Goal: Transaction & Acquisition: Purchase product/service

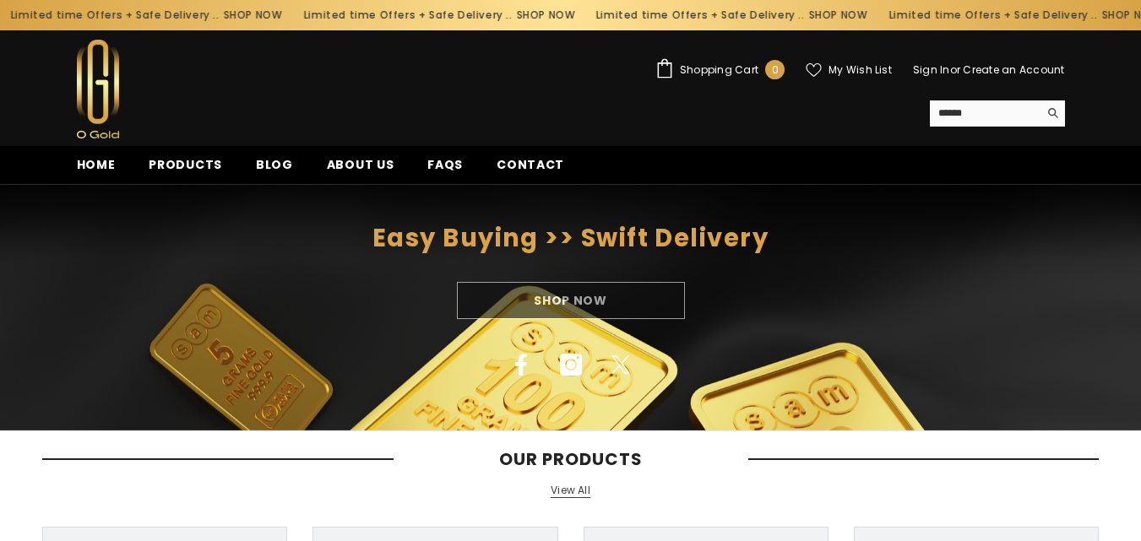
click at [727, 68] on span "Shopping Cart" at bounding box center [719, 70] width 79 height 10
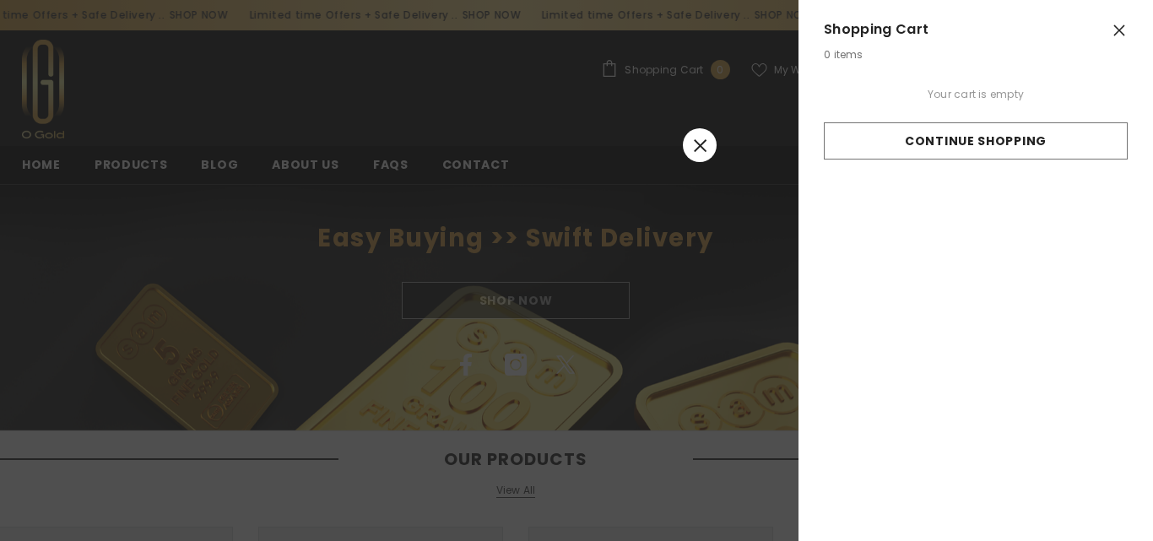
click at [700, 145] on line at bounding box center [700, 145] width 12 height 12
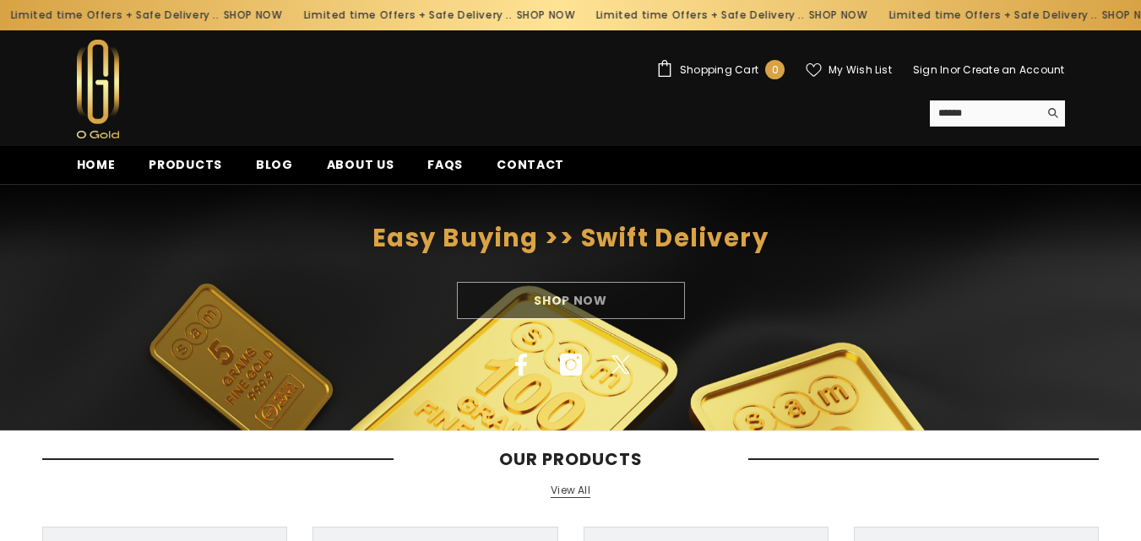
click at [1008, 72] on link "Create an Account" at bounding box center [1013, 69] width 101 height 14
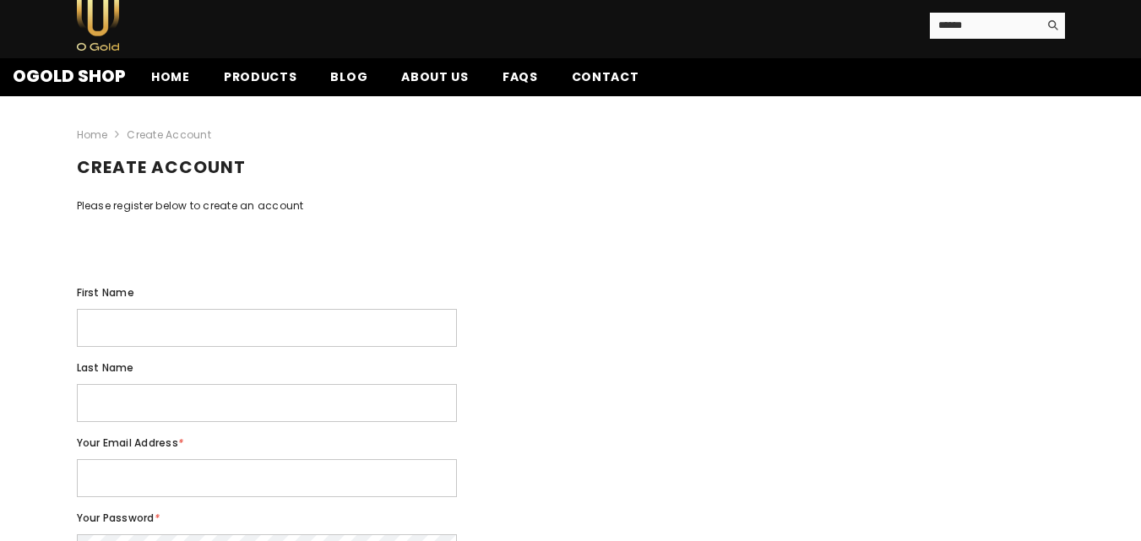
scroll to position [84, 0]
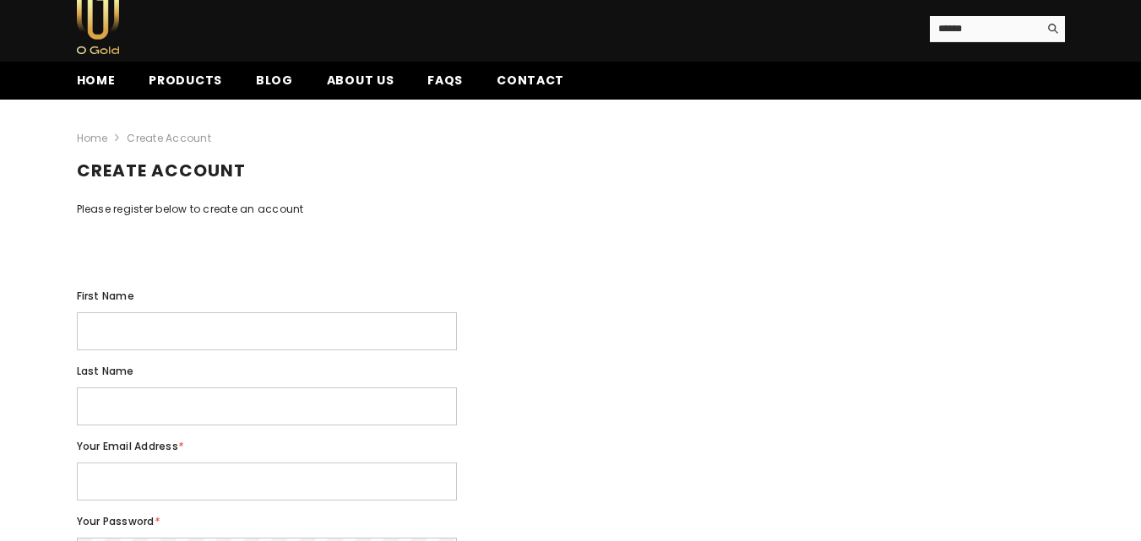
click at [223, 350] on input "First name" at bounding box center [267, 331] width 380 height 38
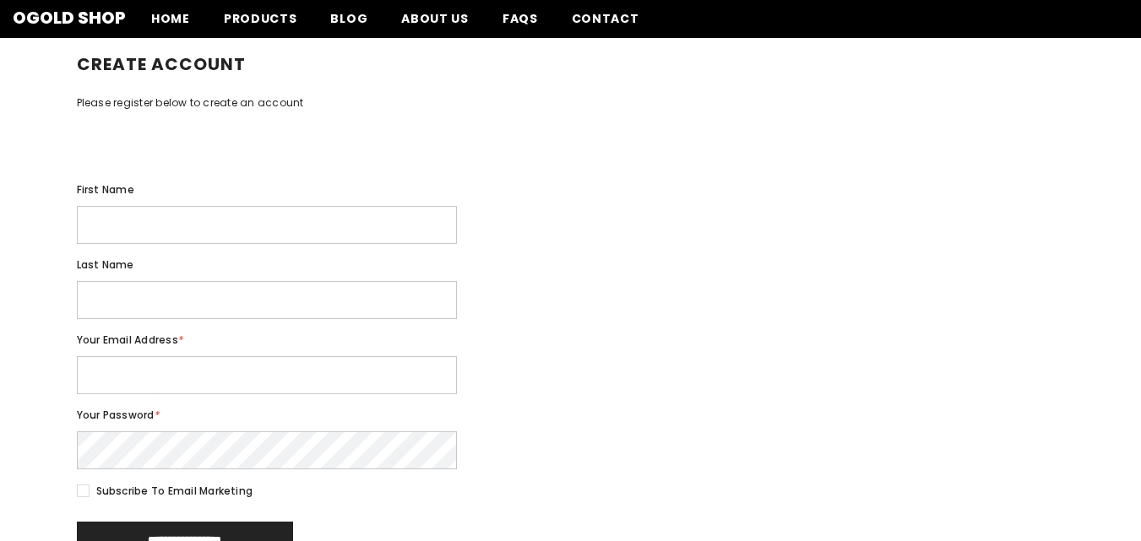
scroll to position [169, 0]
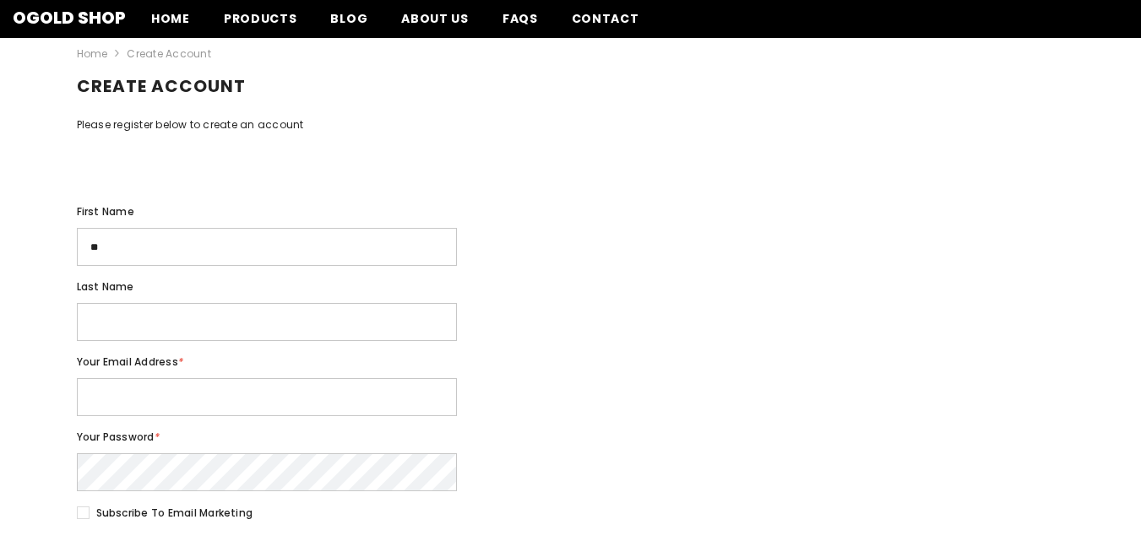
type input "*"
type input "**********"
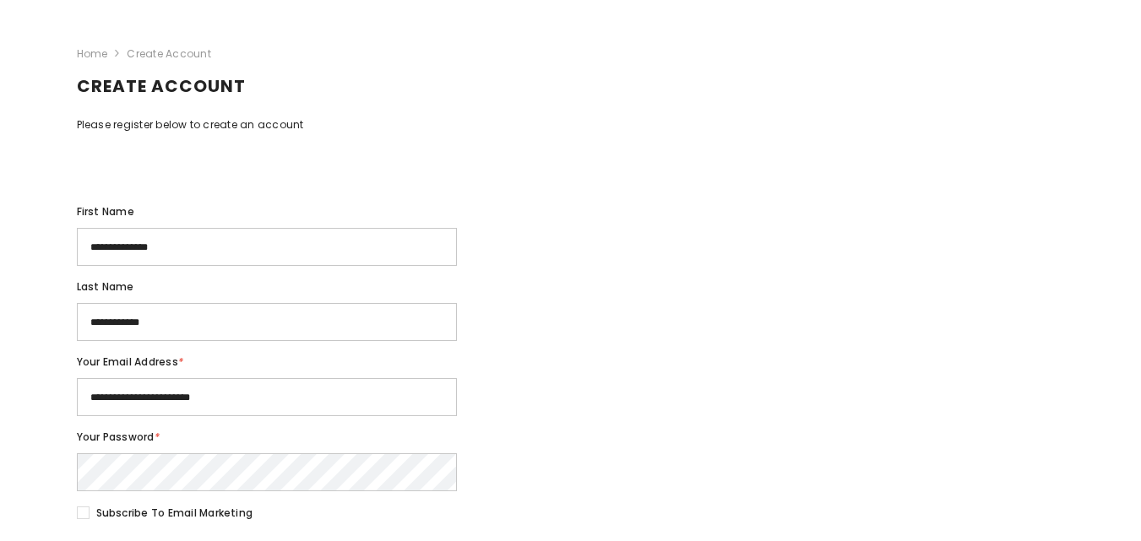
scroll to position [483, 0]
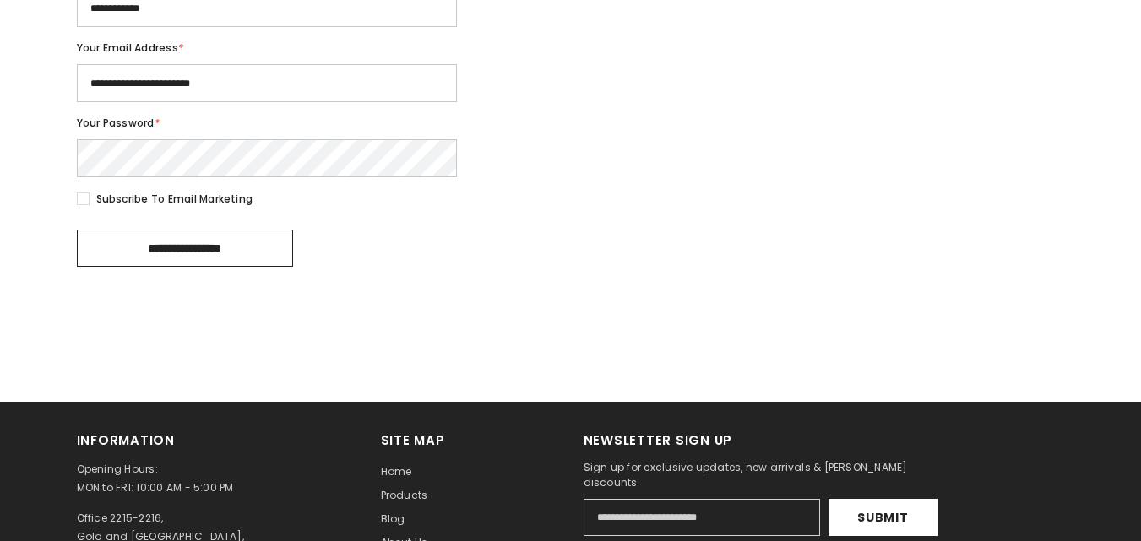
click at [225, 267] on input "**********" at bounding box center [185, 248] width 216 height 37
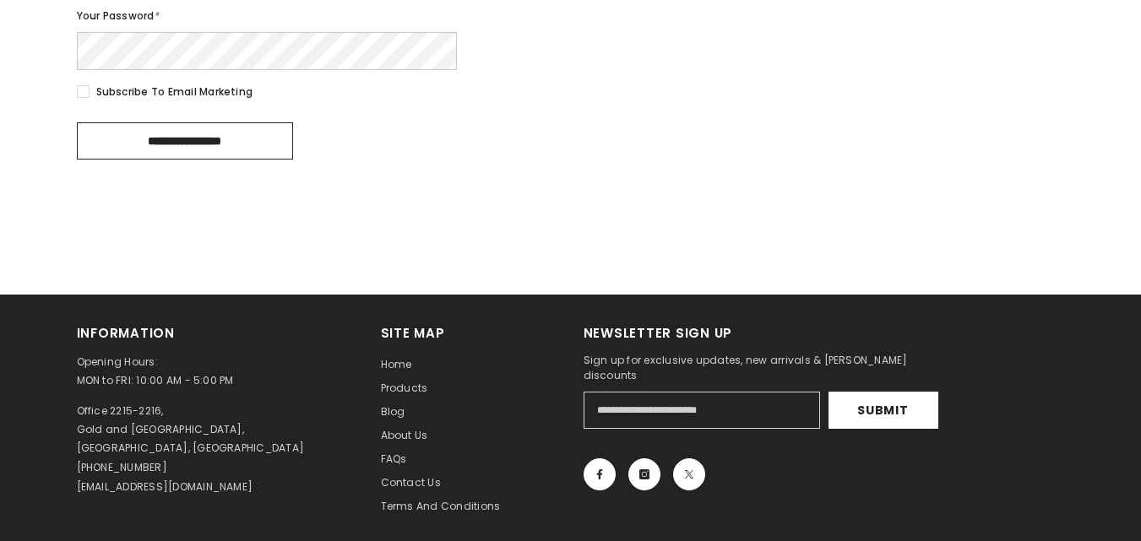
scroll to position [652, 0]
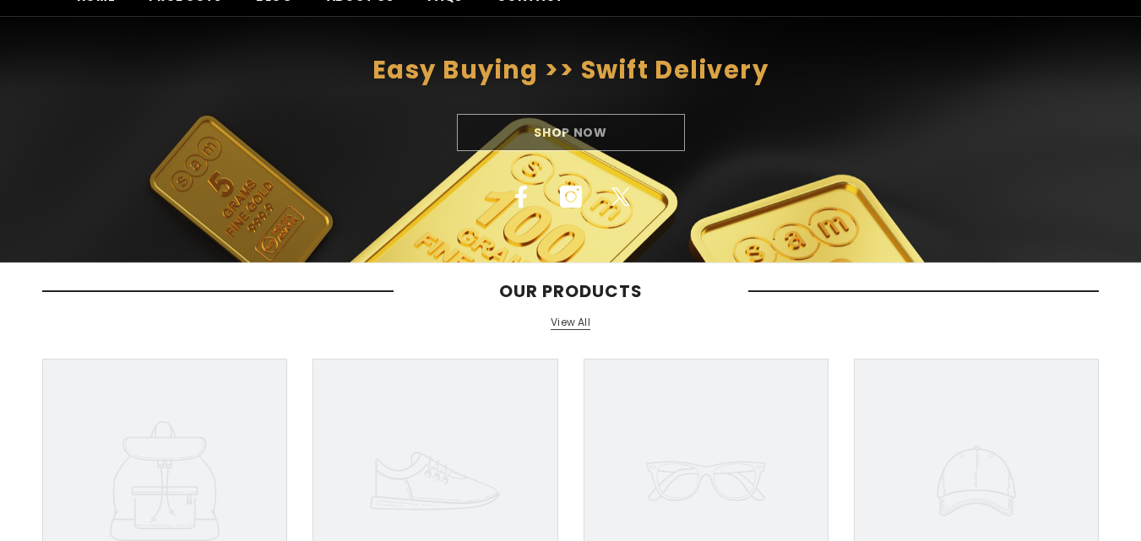
scroll to position [169, 0]
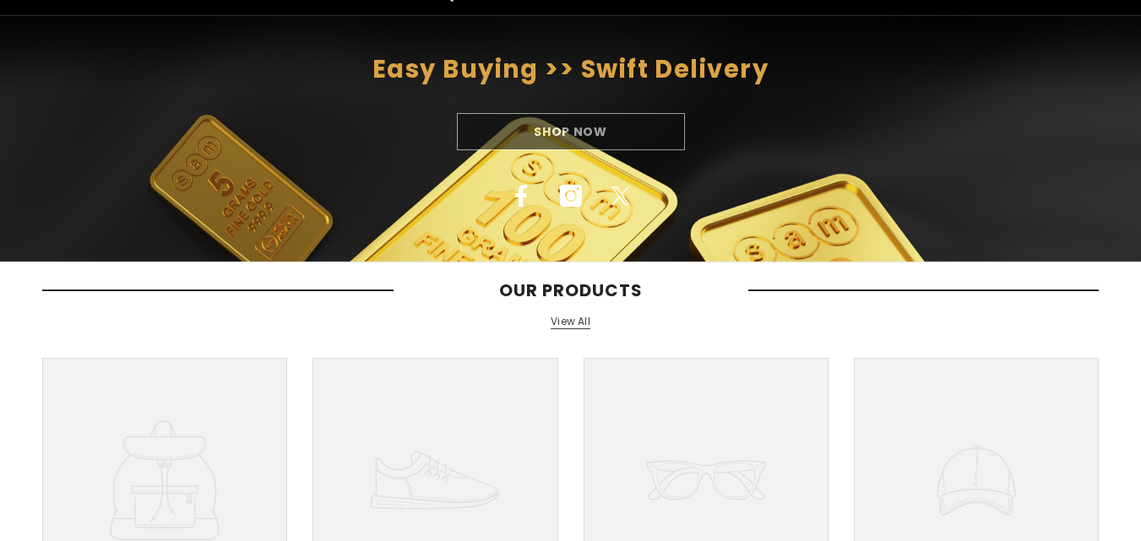
click at [623, 137] on div "Shop Now" at bounding box center [570, 131] width 1141 height 37
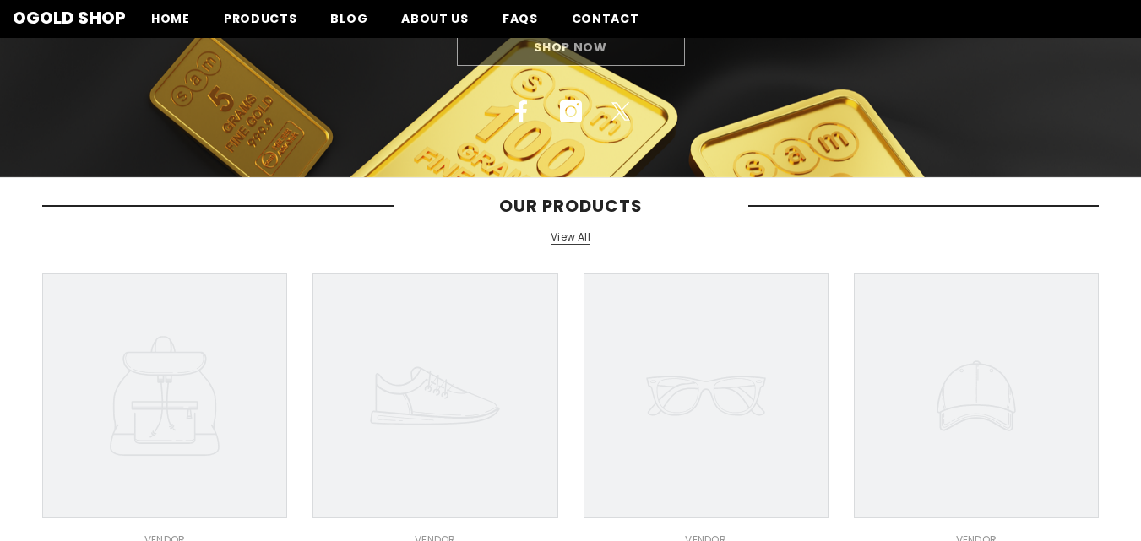
scroll to position [84, 0]
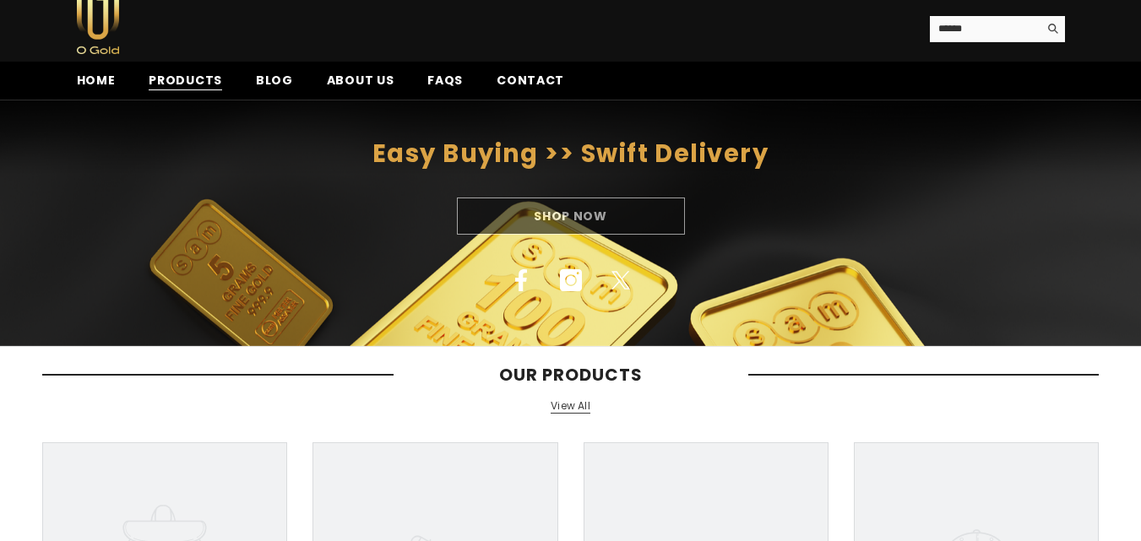
click at [163, 84] on span "Products" at bounding box center [185, 81] width 73 height 18
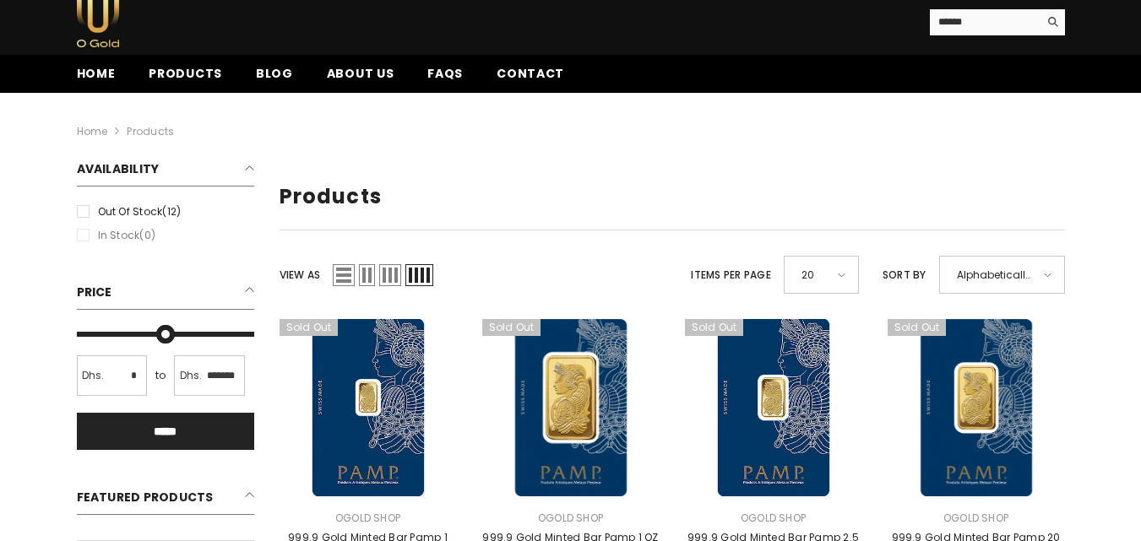
scroll to position [84, 0]
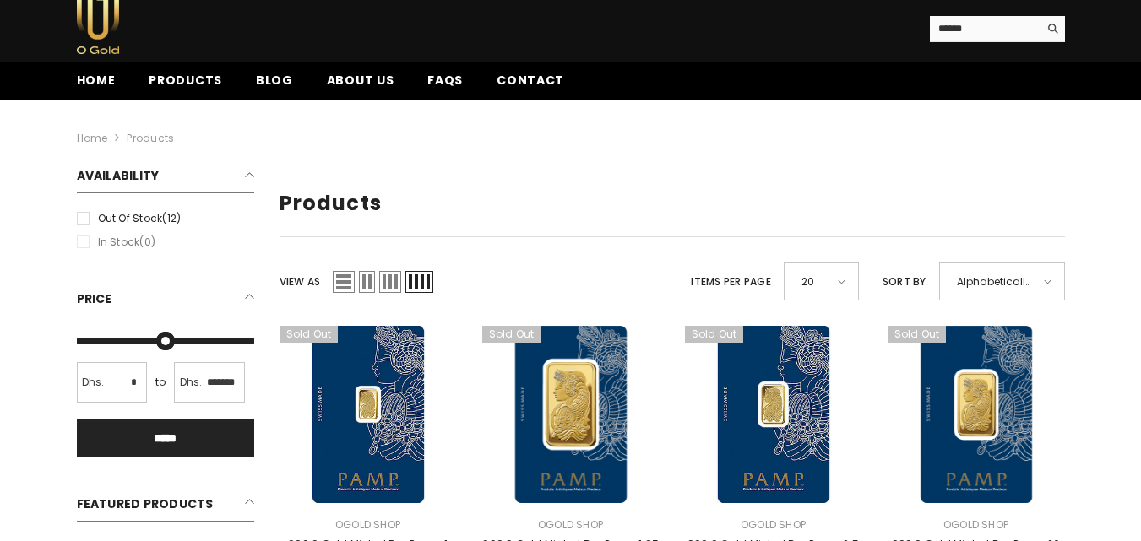
click at [392, 286] on span "Grid 3" at bounding box center [390, 282] width 22 height 22
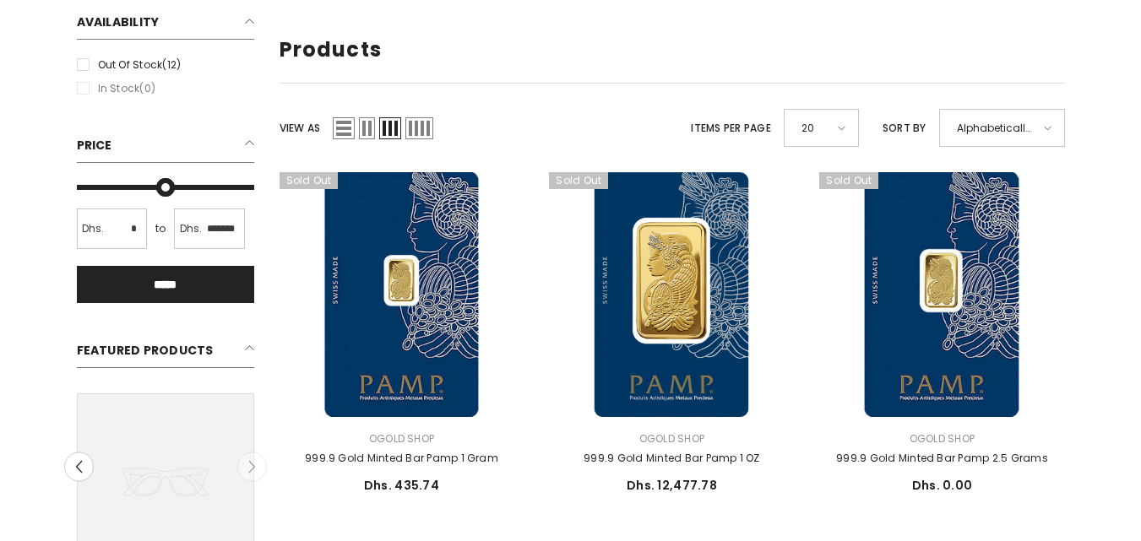
scroll to position [253, 0]
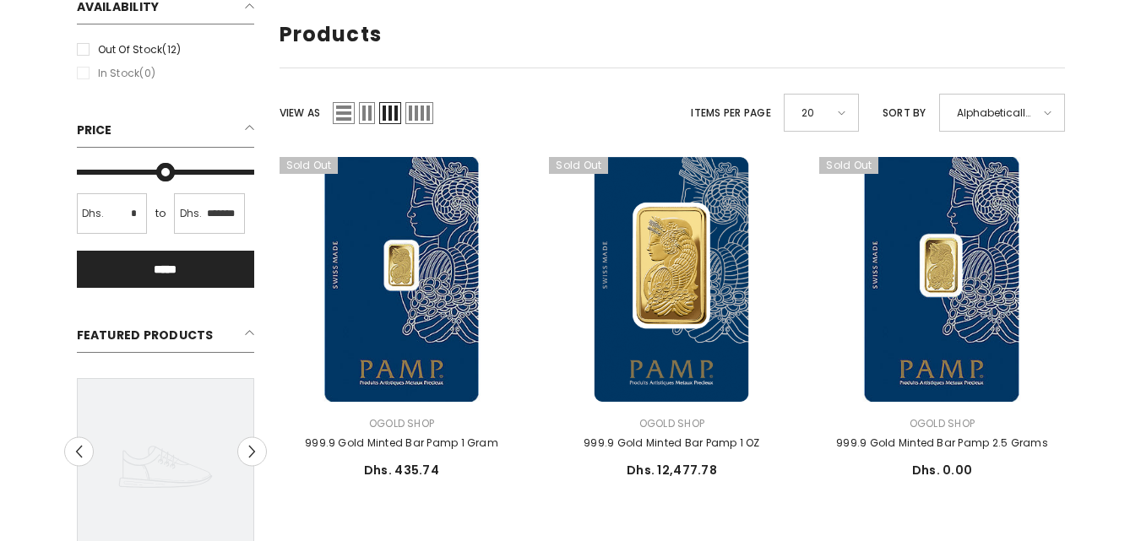
click at [424, 113] on span "Grid 4" at bounding box center [419, 113] width 28 height 22
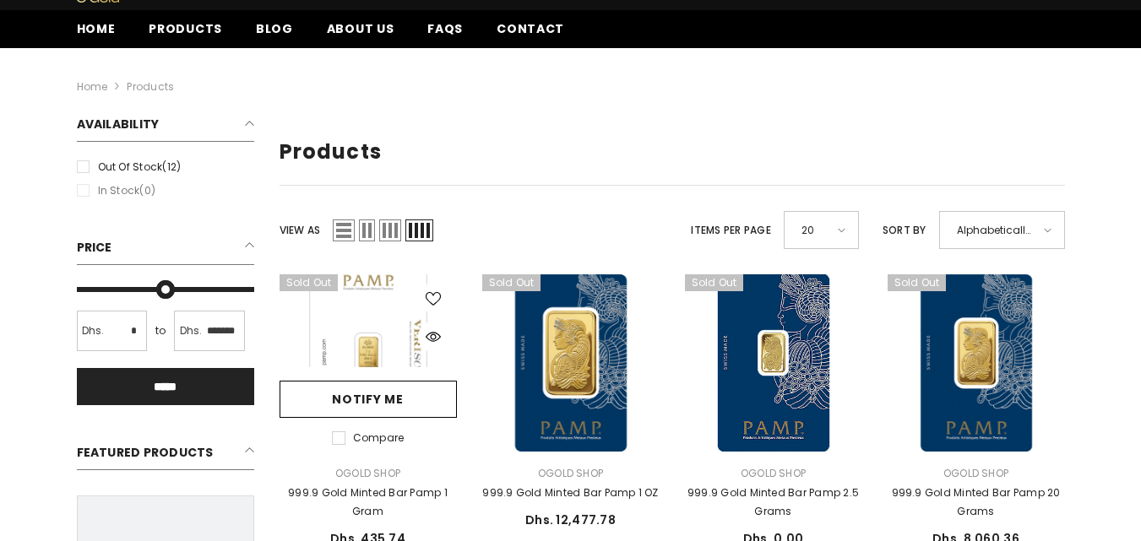
scroll to position [338, 0]
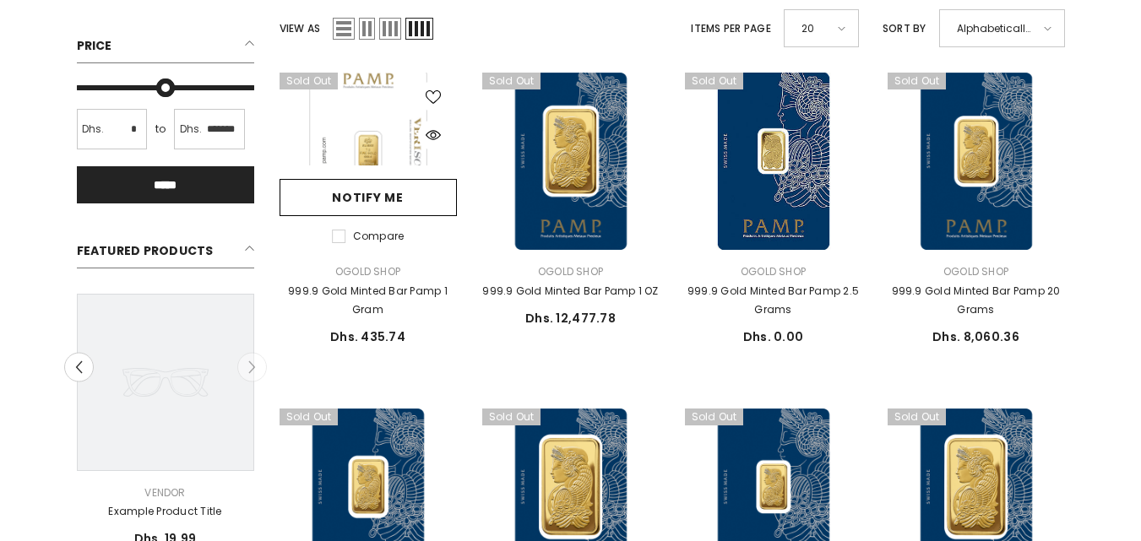
click at [372, 139] on link at bounding box center [367, 161] width 177 height 177
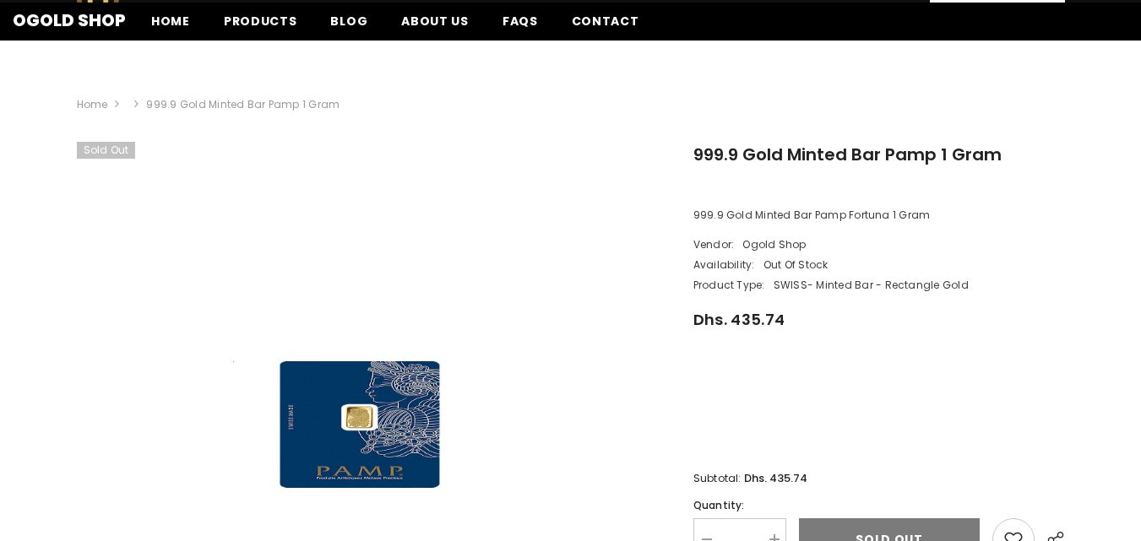
scroll to position [338, 0]
